Goal: Navigation & Orientation: Find specific page/section

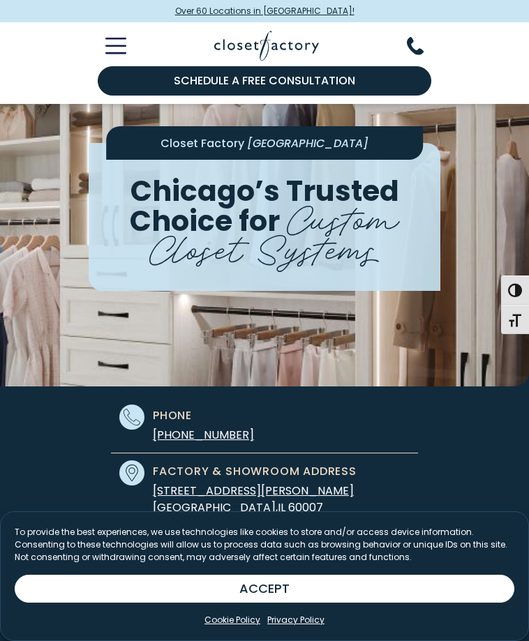
click at [105, 48] on icon "Toggle Mobile Menu" at bounding box center [115, 46] width 21 height 16
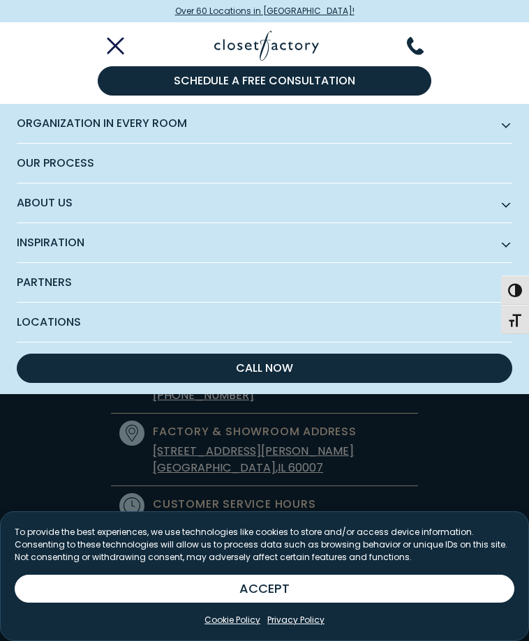
click at [456, 310] on span "Locations" at bounding box center [264, 322] width 495 height 39
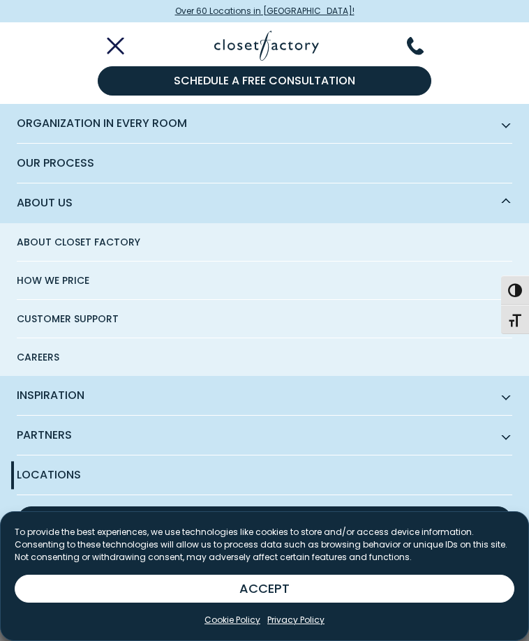
click at [502, 123] on span "Subnav Button - Organization in Every Room" at bounding box center [505, 123] width 7 height 7
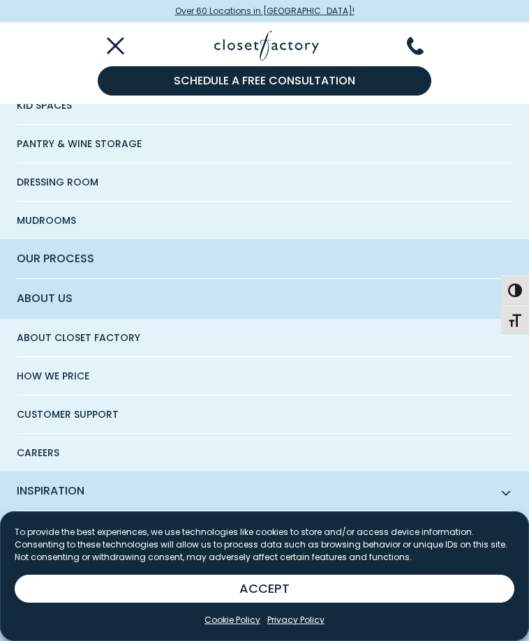
scroll to position [419, 0]
click at [495, 473] on span "Inspiration" at bounding box center [264, 492] width 495 height 40
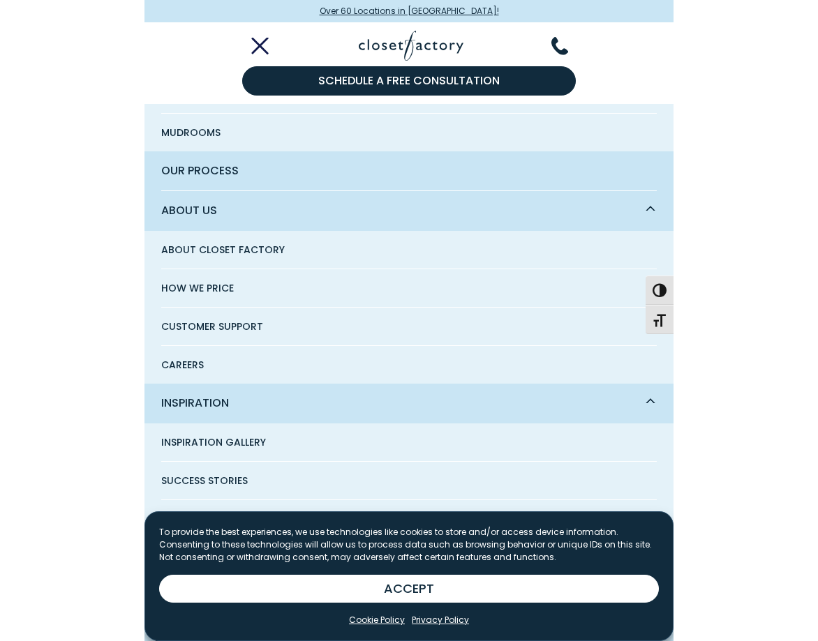
scroll to position [642, 0]
